Goal: Check status: Check status

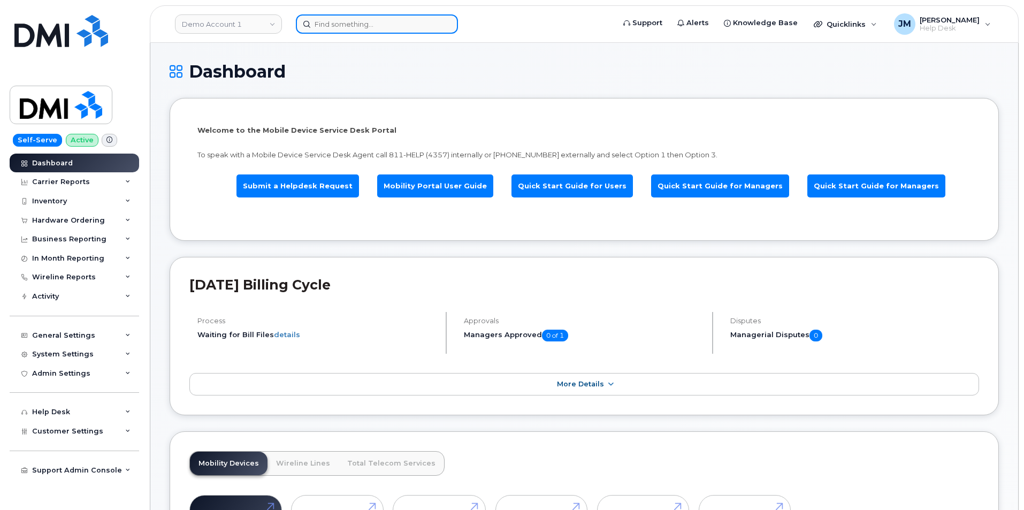
click at [351, 24] on input at bounding box center [377, 23] width 162 height 19
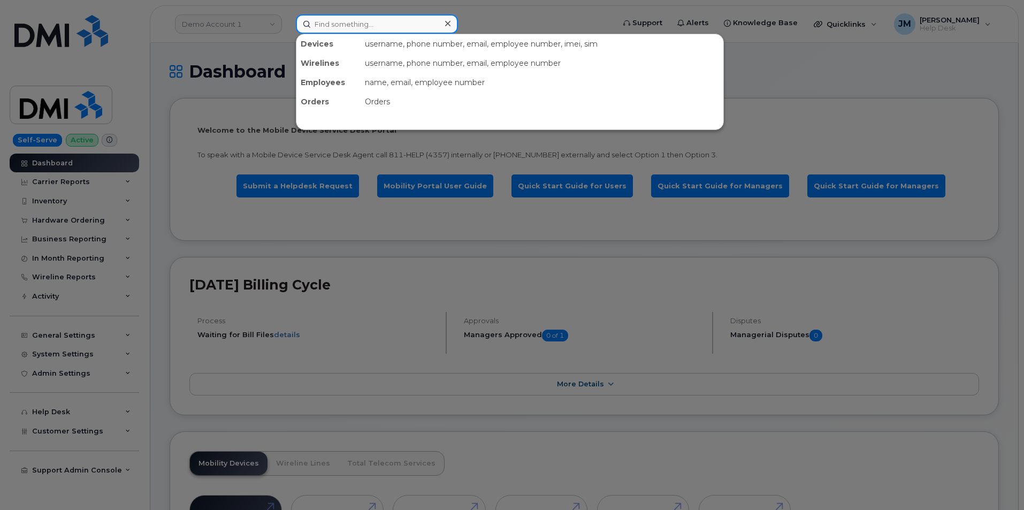
paste input "297842"
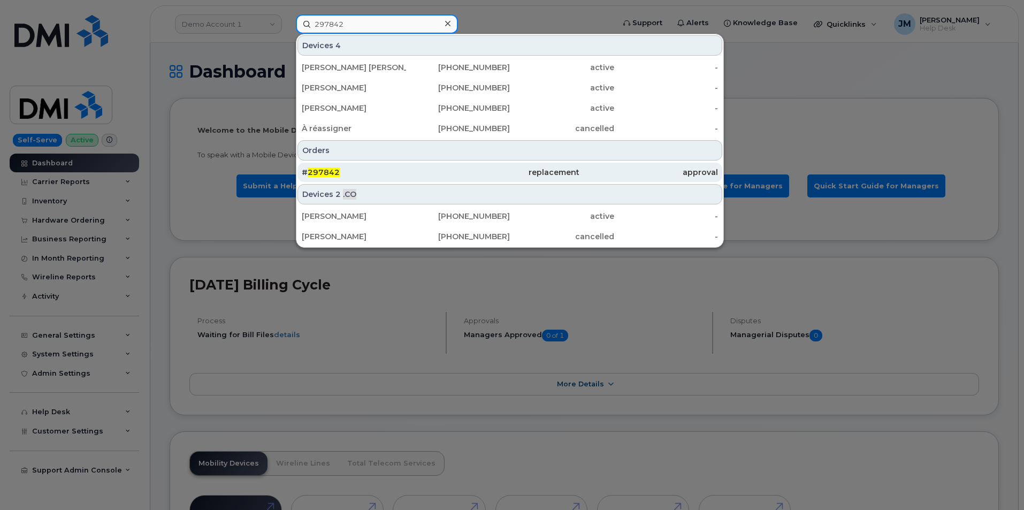
type input "297842"
click at [322, 169] on span "297842" at bounding box center [324, 173] width 32 height 10
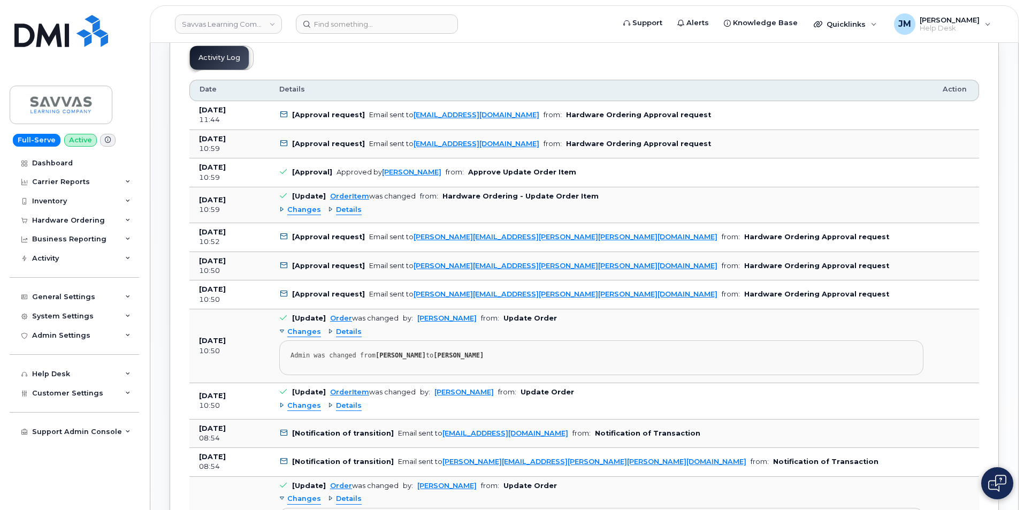
scroll to position [482, 0]
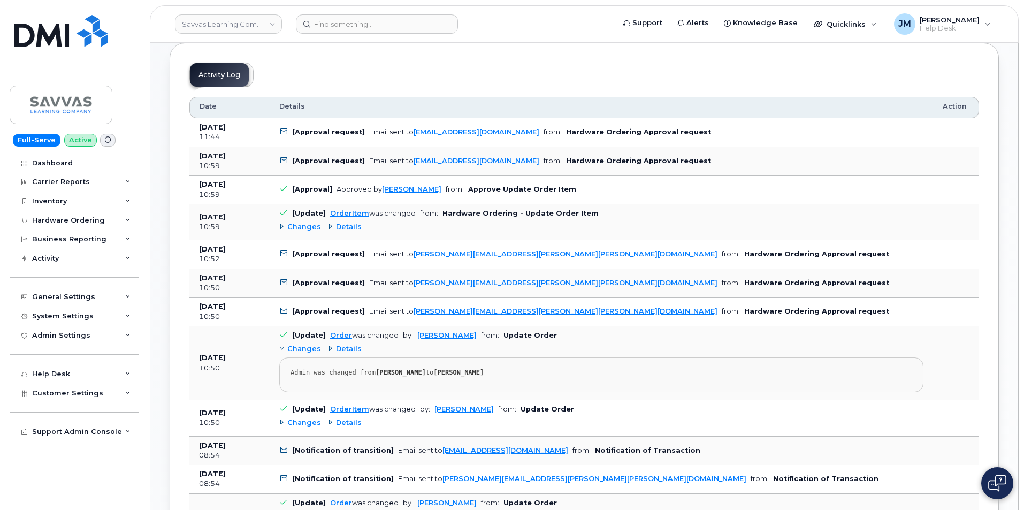
click at [305, 226] on span "Changes" at bounding box center [304, 227] width 34 height 10
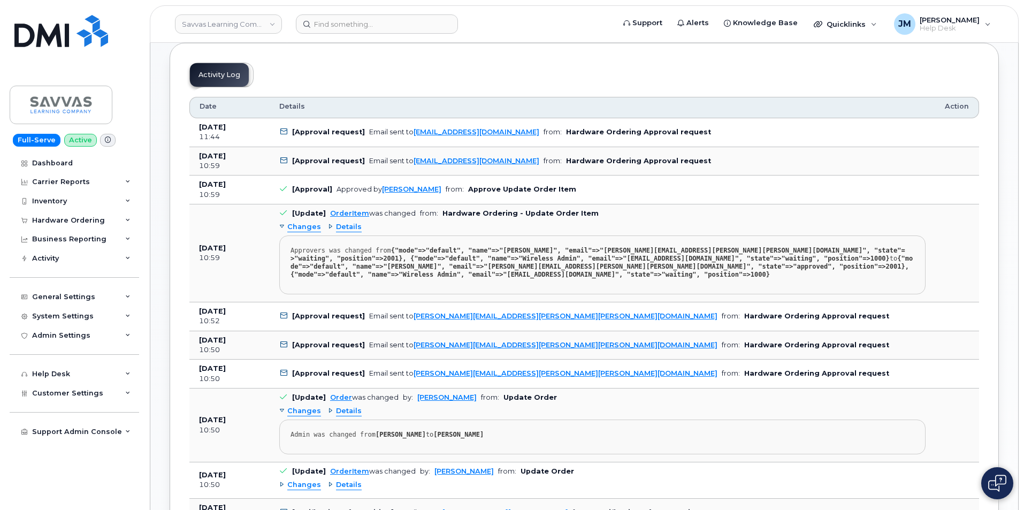
click at [306, 226] on span "Changes" at bounding box center [304, 227] width 34 height 10
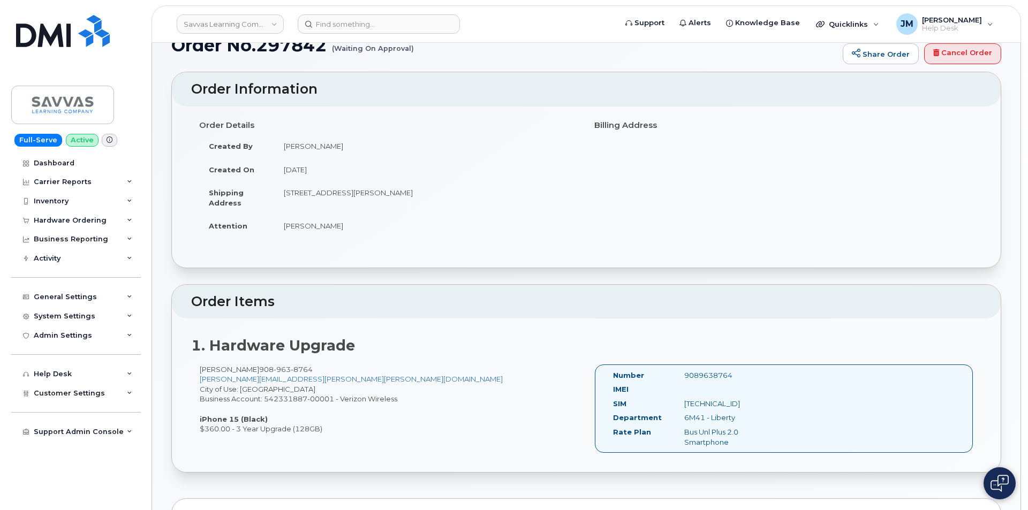
scroll to position [0, 0]
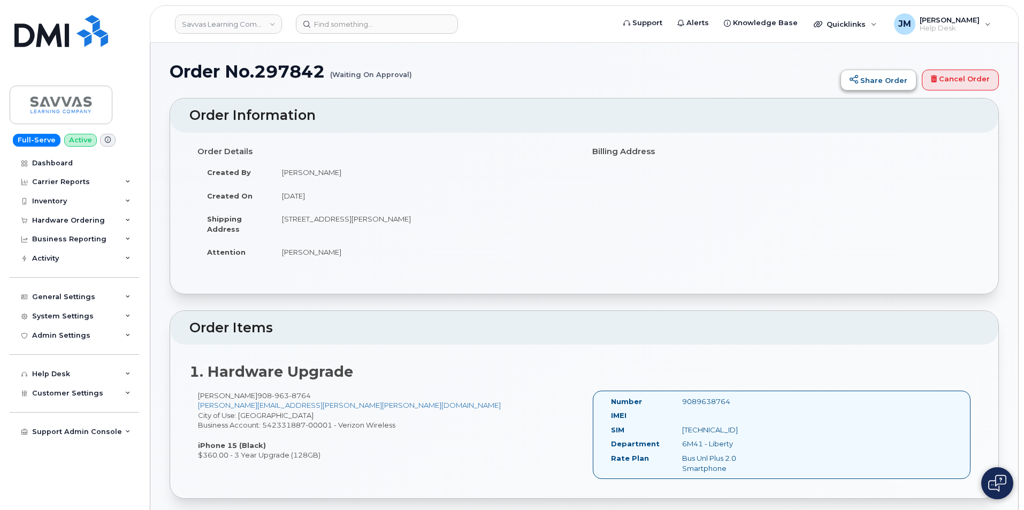
click at [875, 83] on link "Share Order" at bounding box center [879, 80] width 76 height 21
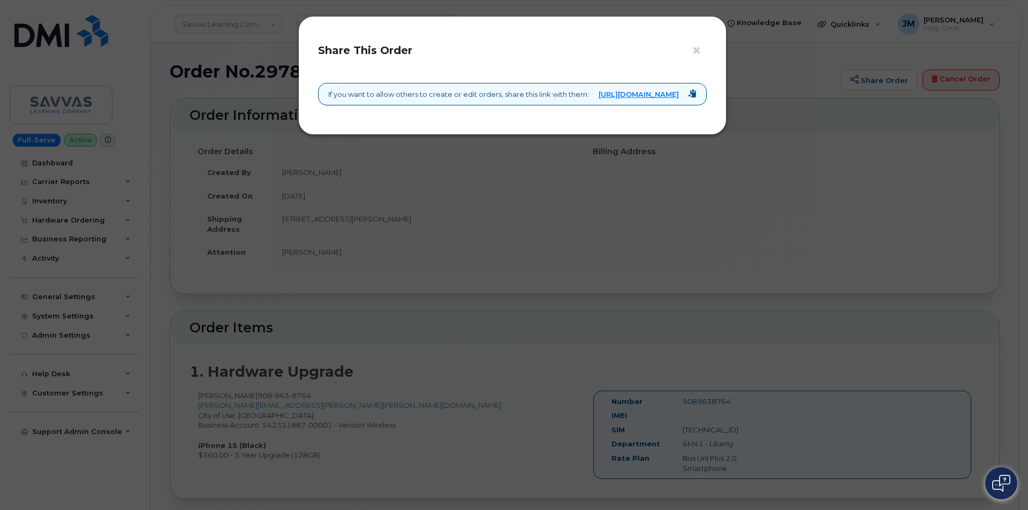
click at [875, 83] on div "× Share This Order If you want to allow others to create or edit orders, share …" at bounding box center [514, 255] width 1028 height 510
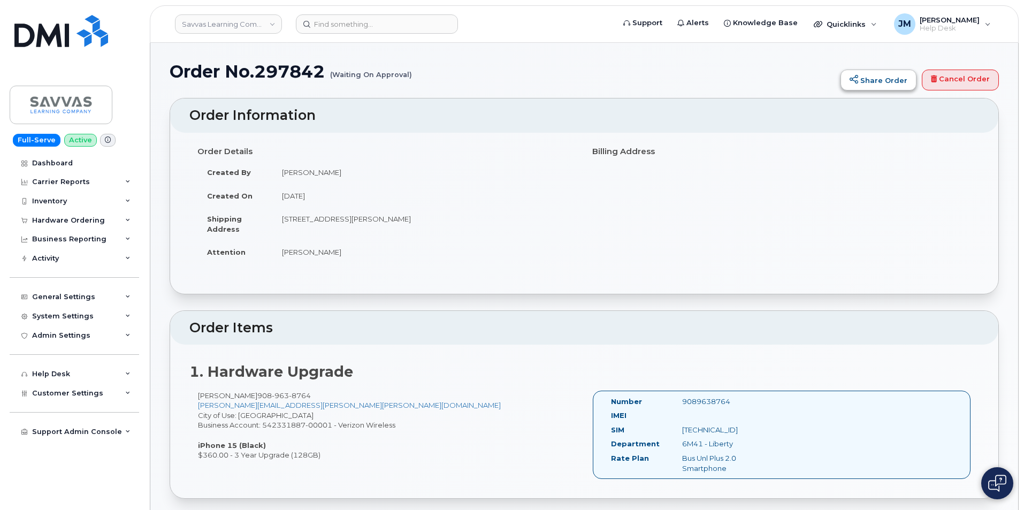
click at [883, 77] on link "Share Order" at bounding box center [879, 80] width 76 height 21
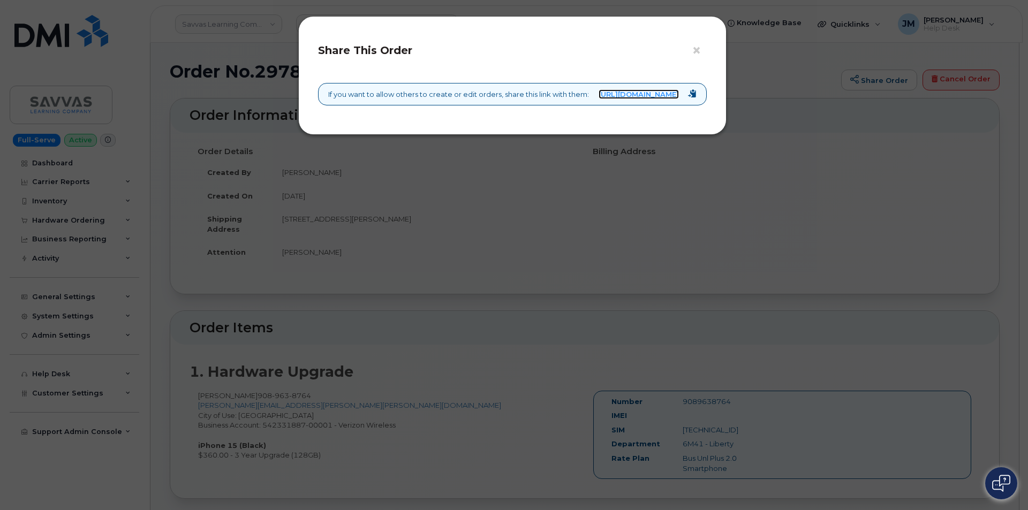
click at [598, 97] on link "https://myserve.ca/orders/9c7070ac-cdd5-4ead-afc4-44066a8fc772" at bounding box center [638, 94] width 80 height 10
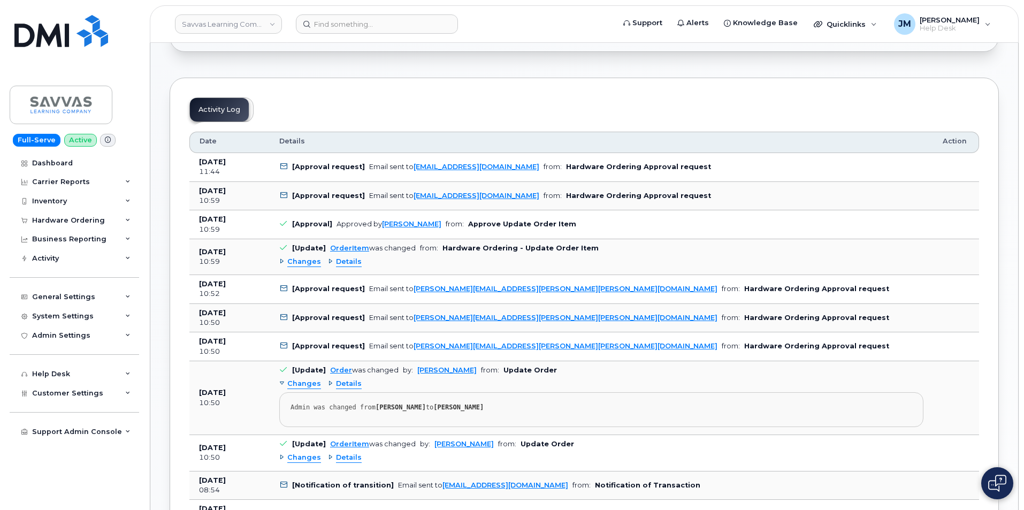
scroll to position [428, 0]
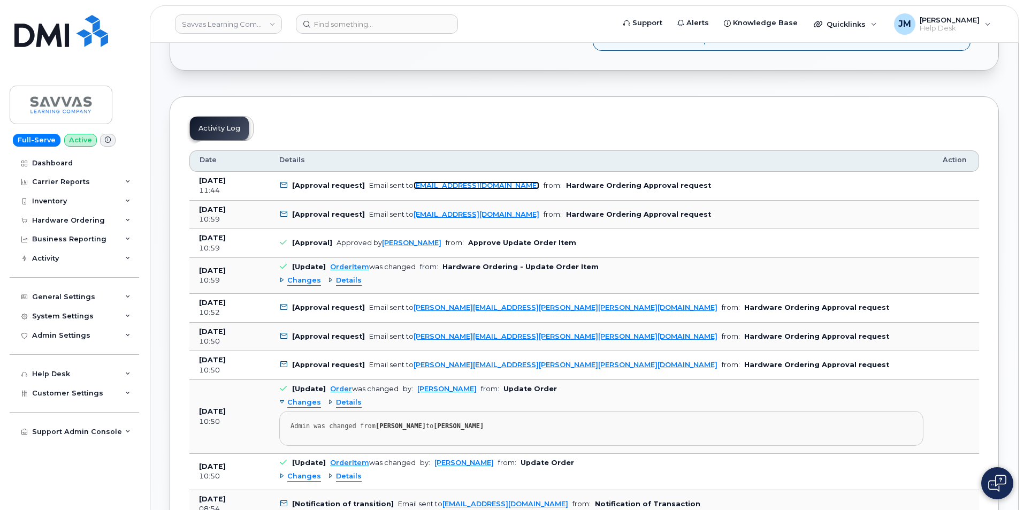
click at [462, 186] on link "indirect.procurement@savvas.com" at bounding box center [477, 185] width 126 height 8
click at [282, 279] on div "Changes" at bounding box center [300, 281] width 42 height 10
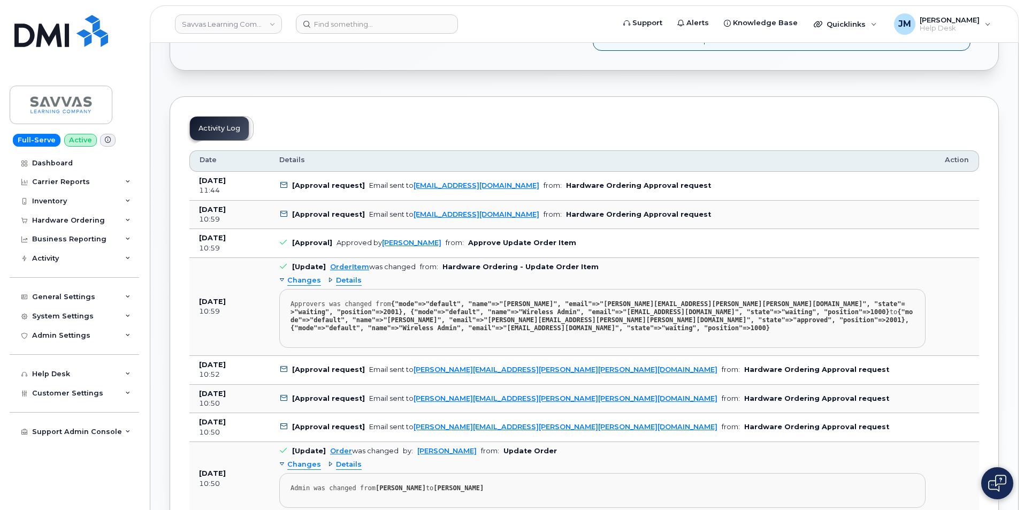
click at [282, 279] on div "Changes" at bounding box center [300, 281] width 42 height 10
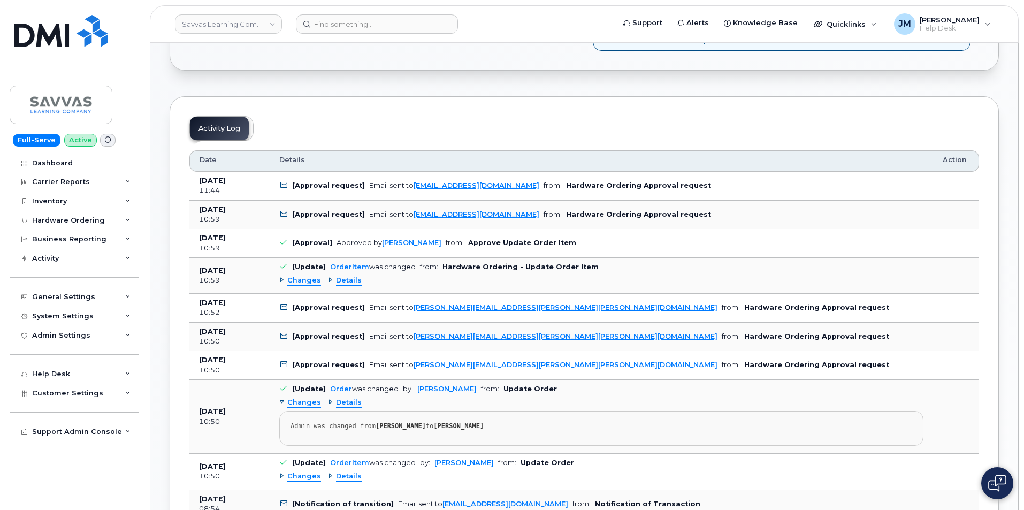
click at [346, 283] on span "Details" at bounding box center [349, 281] width 26 height 10
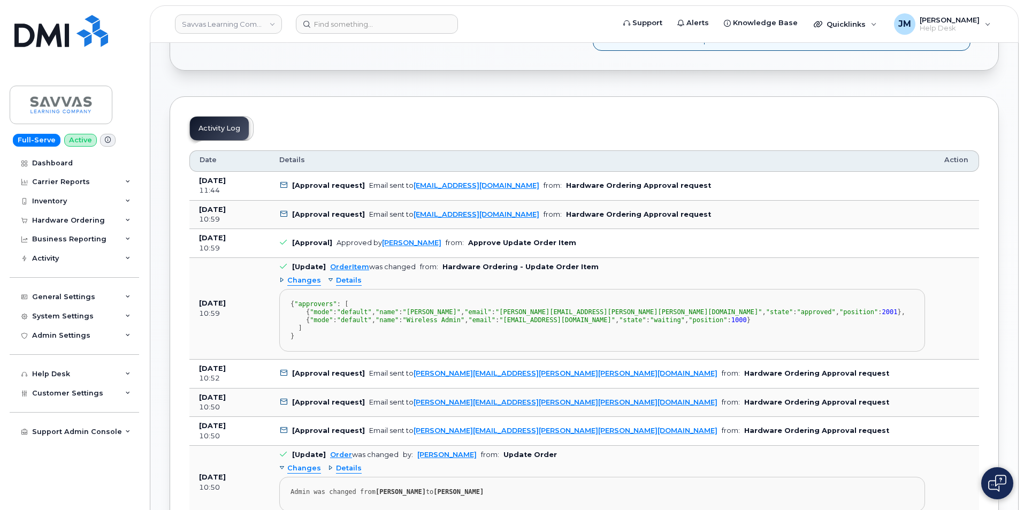
click at [346, 283] on span "Details" at bounding box center [349, 281] width 26 height 10
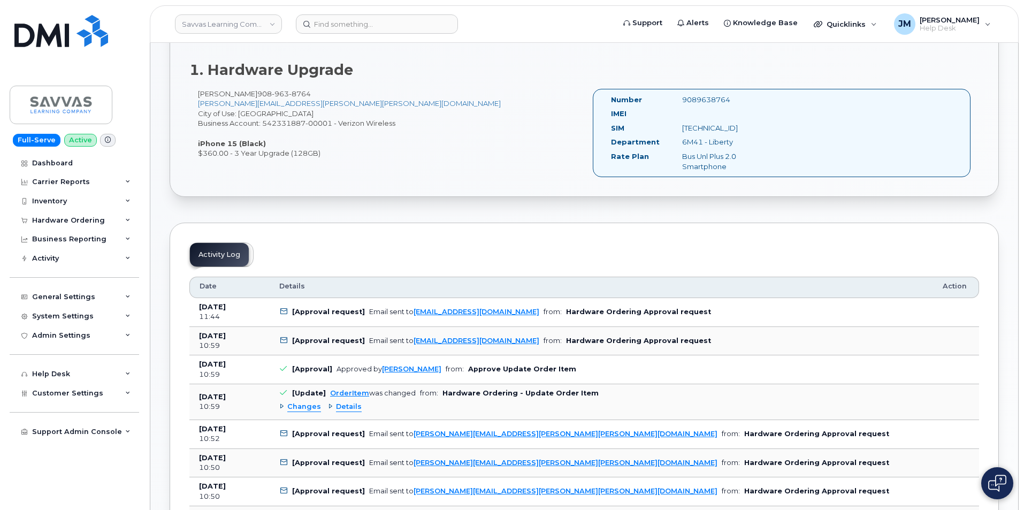
scroll to position [321, 0]
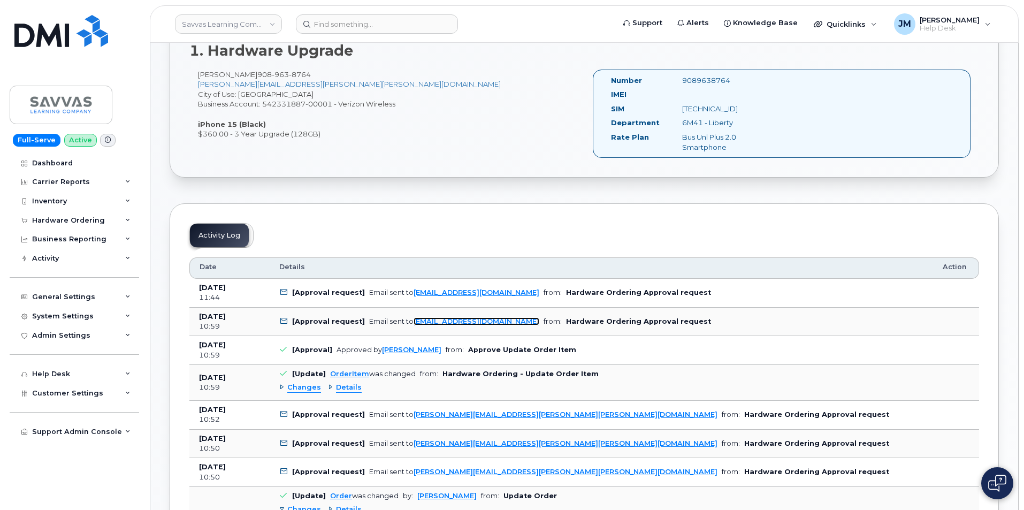
click at [460, 322] on link "indirect.procurement@savvas.com" at bounding box center [477, 321] width 126 height 8
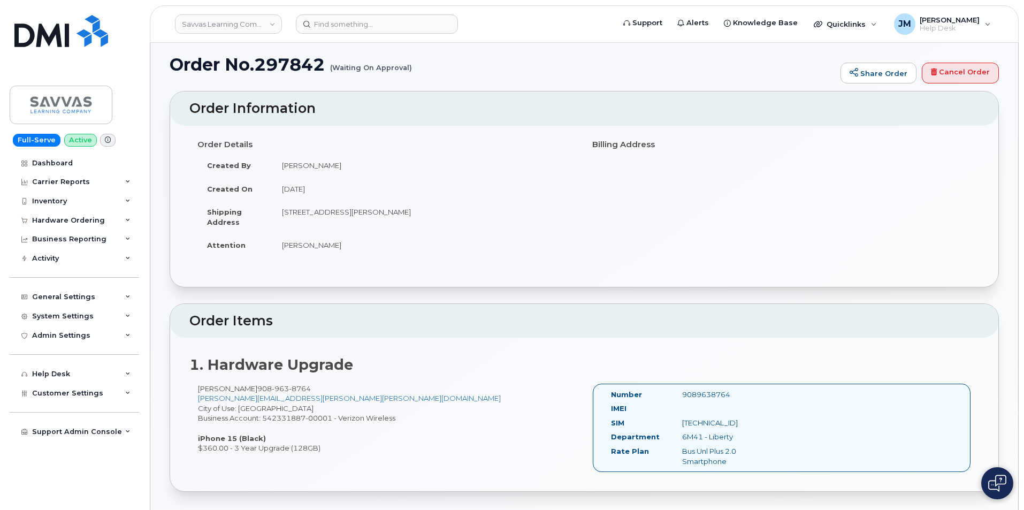
scroll to position [0, 0]
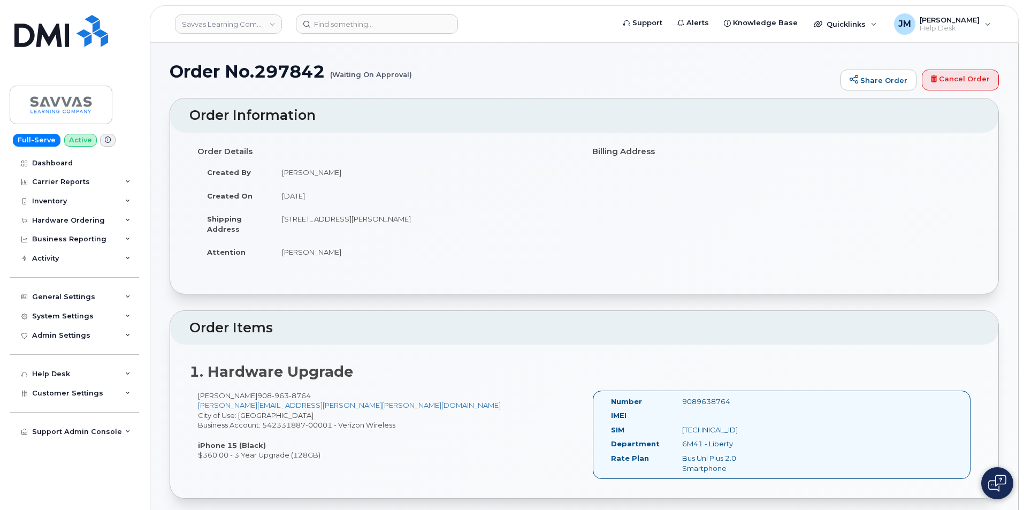
drag, startPoint x: 434, startPoint y: 76, endPoint x: 332, endPoint y: 74, distance: 101.7
click at [332, 74] on h1 "Order No.297842 (Waiting On Approval)" at bounding box center [503, 71] width 666 height 19
drag, startPoint x: 170, startPoint y: 67, endPoint x: 300, endPoint y: 81, distance: 130.8
click at [300, 81] on h1 "Order No.297842 (Waiting On Approval)" at bounding box center [503, 71] width 666 height 19
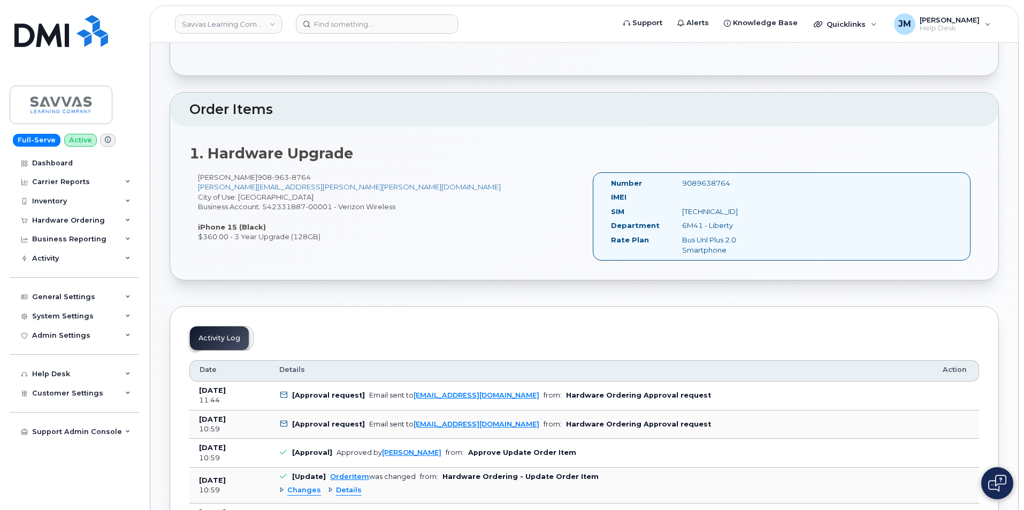
scroll to position [214, 0]
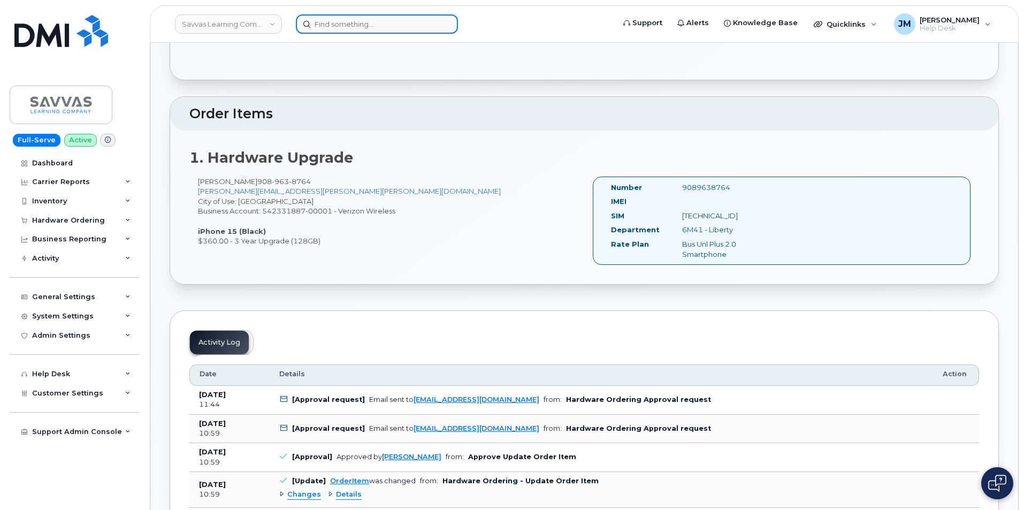
click at [350, 19] on input at bounding box center [377, 23] width 162 height 19
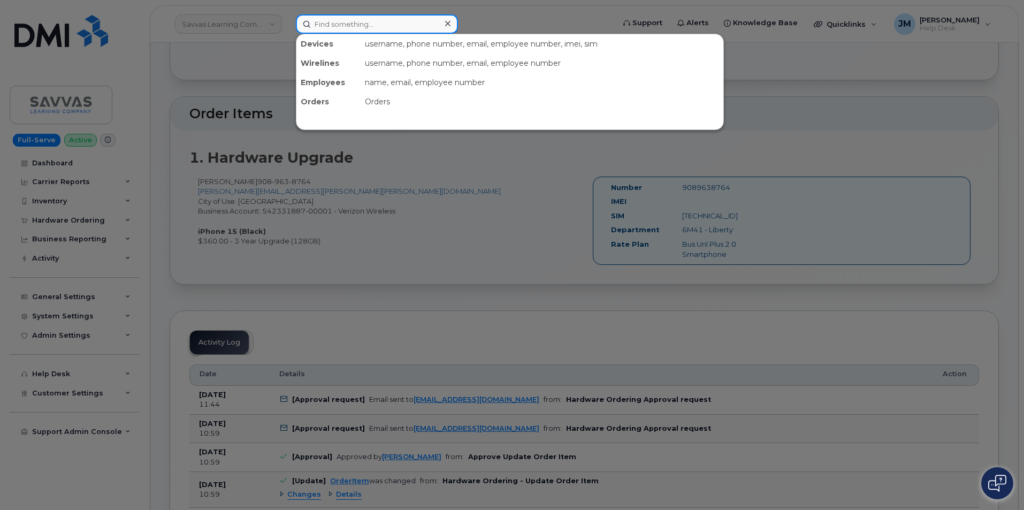
paste input "2019949342"
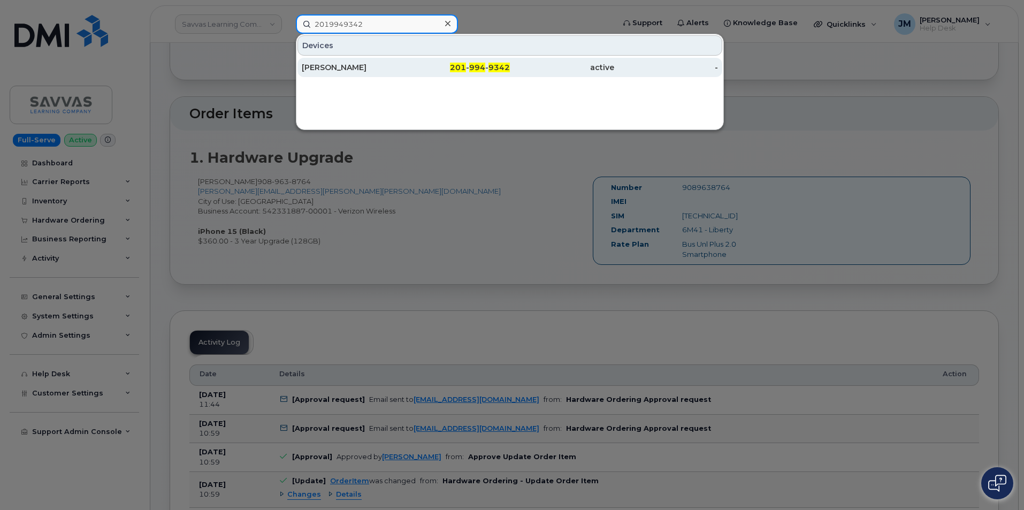
type input "2019949342"
click at [354, 65] on div "[PERSON_NAME]" at bounding box center [354, 67] width 104 height 11
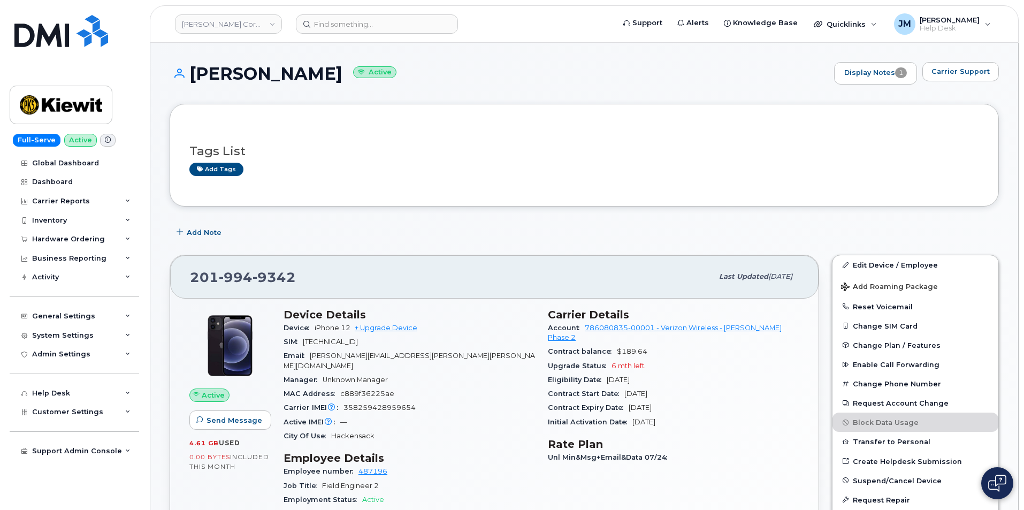
drag, startPoint x: 395, startPoint y: 71, endPoint x: 193, endPoint y: 72, distance: 201.8
click at [193, 72] on h1 "[PERSON_NAME] Active" at bounding box center [499, 73] width 659 height 19
copy h1 "[PERSON_NAME]"
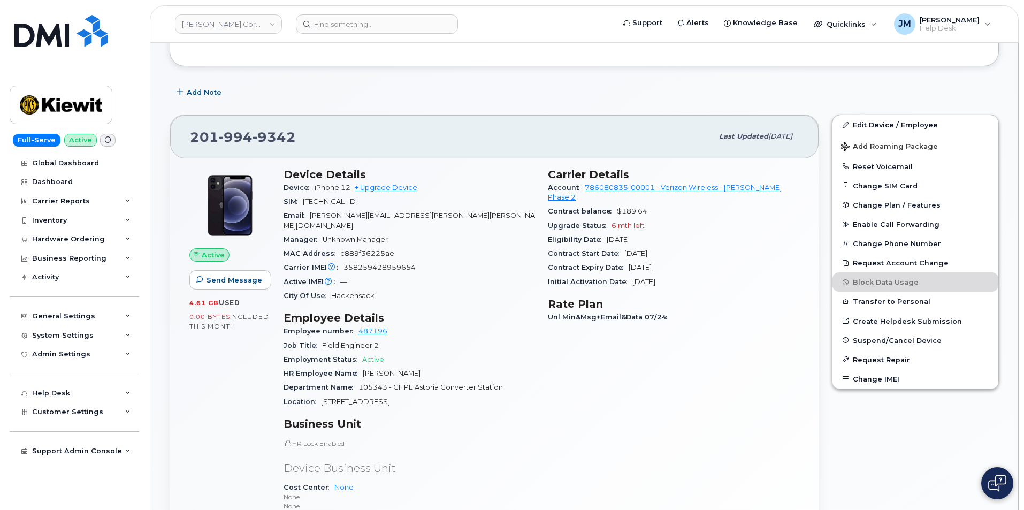
scroll to position [161, 0]
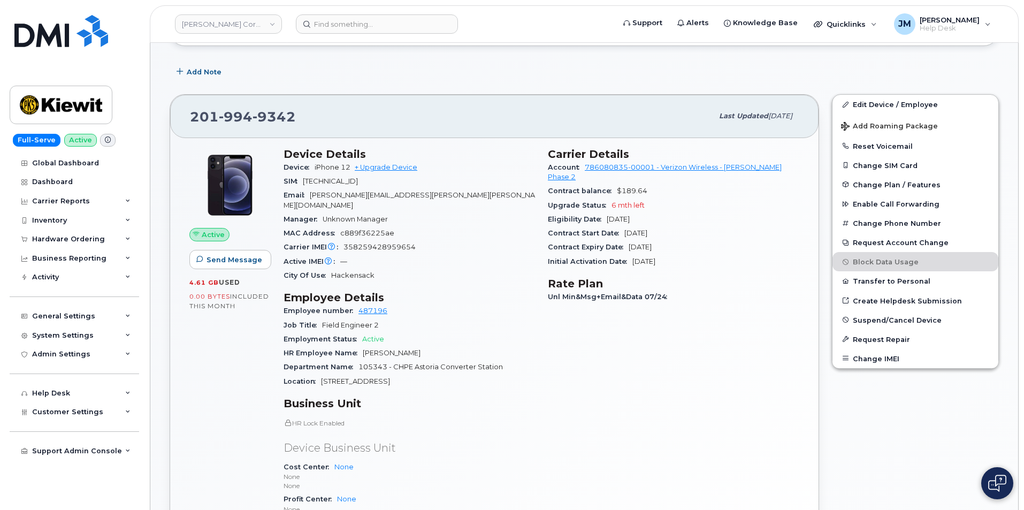
drag, startPoint x: 658, startPoint y: 208, endPoint x: 546, endPoint y: 197, distance: 113.0
click at [546, 197] on div "Carrier Details Account 786080835-00001 - Verizon Wireless - [PERSON_NAME] Phas…" at bounding box center [674, 356] width 264 height 431
copy section "Upgrade Status 6 mth left Eligibility Date [DATE]"
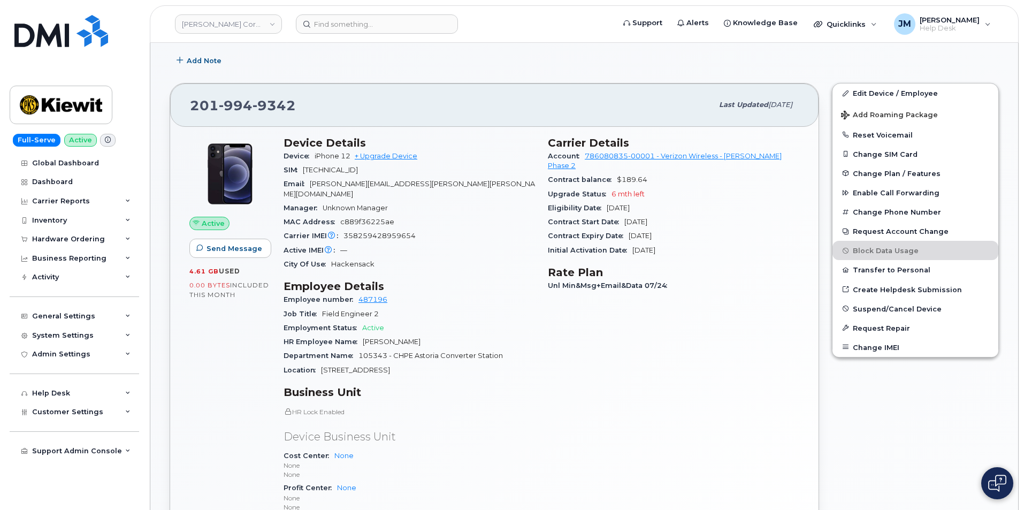
scroll to position [214, 0]
